Goal: Communication & Community: Ask a question

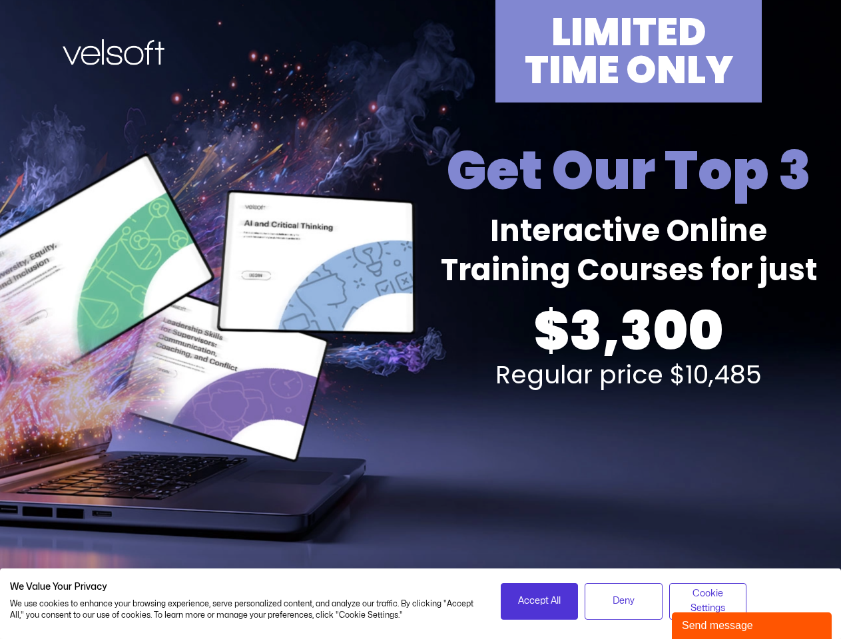
click at [420, 320] on div "LIMITED TIME ONLY Get Our Top 3 Interactive Online Training Courses for just $3…" at bounding box center [421, 294] width 826 height 588
click at [540, 602] on span "Accept All" at bounding box center [539, 601] width 43 height 15
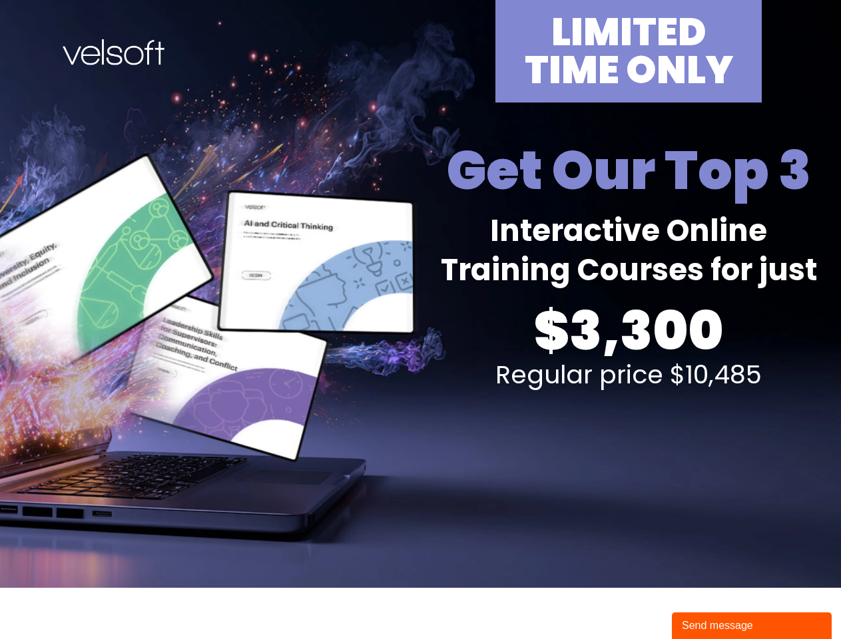
click at [752, 626] on div "Send message" at bounding box center [752, 626] width 140 height 16
